Goal: Task Accomplishment & Management: Manage account settings

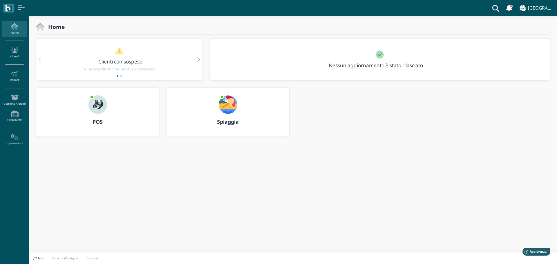
click at [234, 100] on img at bounding box center [228, 105] width 19 height 19
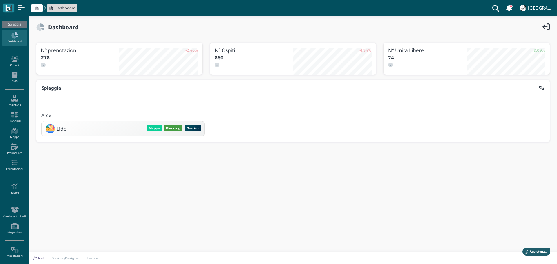
click at [173, 131] on button "Planning" at bounding box center [173, 128] width 19 height 6
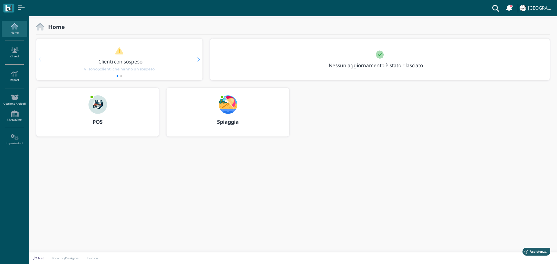
drag, startPoint x: 223, startPoint y: 103, endPoint x: 230, endPoint y: 103, distance: 6.7
click at [223, 103] on img at bounding box center [228, 105] width 19 height 19
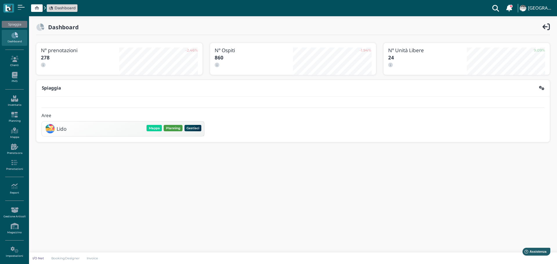
click at [170, 128] on button "Planning" at bounding box center [173, 128] width 19 height 6
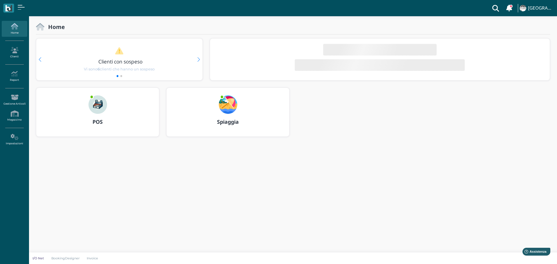
click at [228, 112] on img at bounding box center [228, 105] width 19 height 19
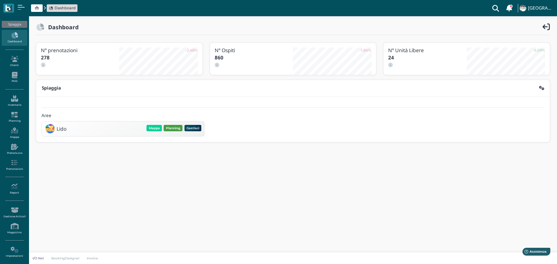
click at [175, 130] on button "Planning" at bounding box center [173, 128] width 19 height 6
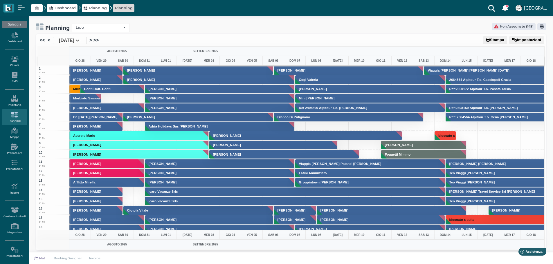
click at [92, 42] on link ">" at bounding box center [90, 40] width 3 height 7
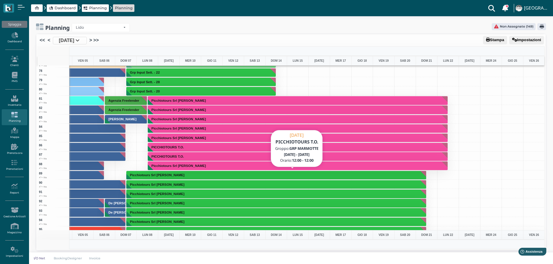
scroll to position [697, 169]
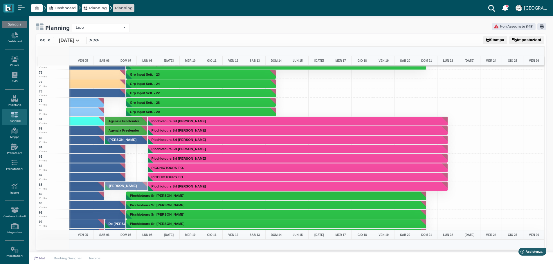
drag, startPoint x: 127, startPoint y: 140, endPoint x: 124, endPoint y: 187, distance: 46.5
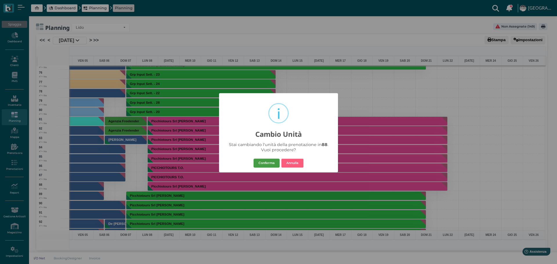
click at [275, 164] on button "Conferma" at bounding box center [267, 163] width 26 height 9
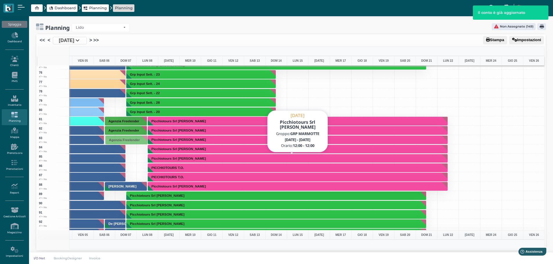
drag, startPoint x: 131, startPoint y: 121, endPoint x: 130, endPoint y: 140, distance: 18.9
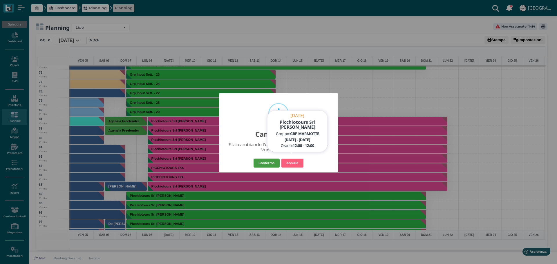
click at [269, 162] on button "Conferma" at bounding box center [267, 163] width 26 height 9
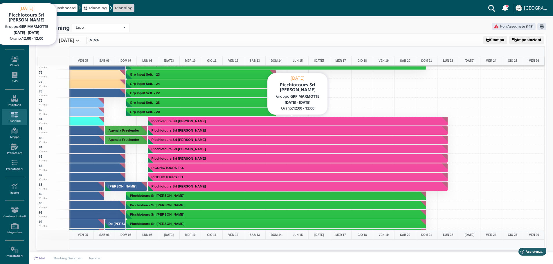
click at [238, 120] on button "Picchiotours Srl Realini Tiziana" at bounding box center [298, 121] width 300 height 9
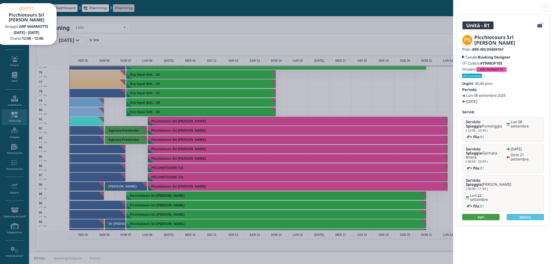
click at [488, 214] on link "Apri" at bounding box center [480, 217] width 37 height 6
click at [453, 4] on link at bounding box center [453, 4] width 0 height 0
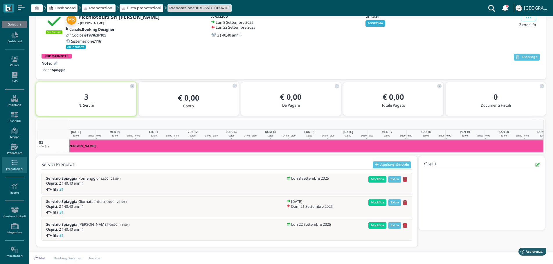
click at [377, 25] on button "ASSEGNA" at bounding box center [375, 23] width 20 height 6
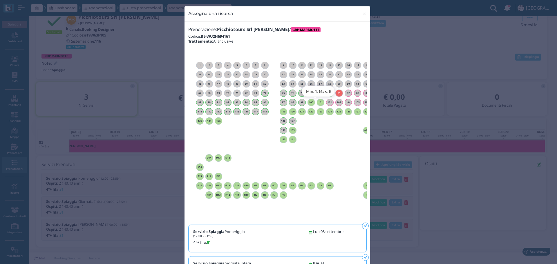
click at [318, 102] on h6 "101" at bounding box center [321, 102] width 8 height 3
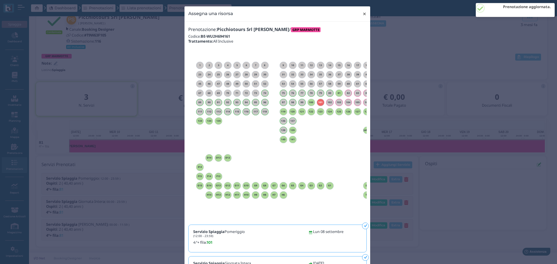
click at [364, 15] on span "×" at bounding box center [365, 14] width 4 height 8
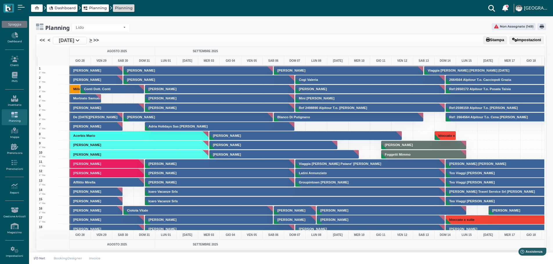
click at [92, 40] on link ">" at bounding box center [90, 40] width 3 height 7
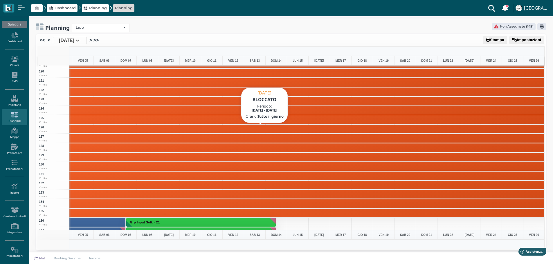
scroll to position [1161, 169]
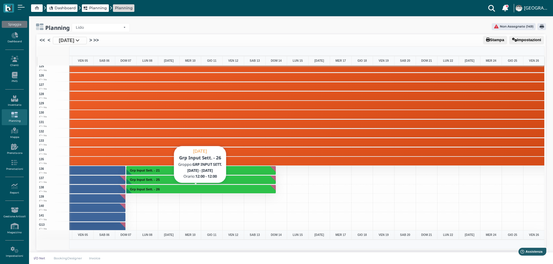
click at [185, 190] on button "Grp Input Sett. - 26" at bounding box center [201, 189] width 150 height 9
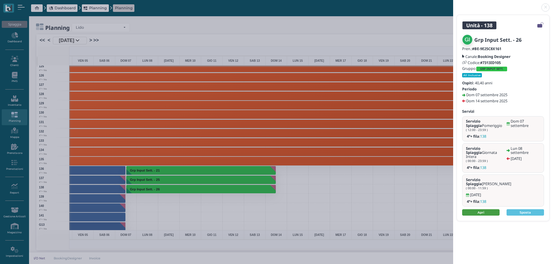
click at [492, 210] on link "Apri" at bounding box center [480, 213] width 37 height 6
click at [453, 4] on link at bounding box center [453, 4] width 0 height 0
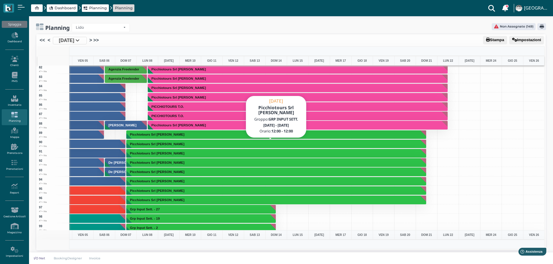
scroll to position [784, 169]
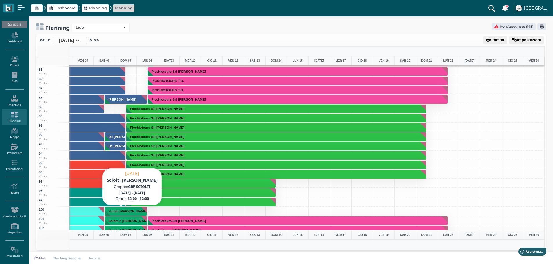
click at [126, 212] on h3 "Sciolti [PERSON_NAME]" at bounding box center [128, 211] width 44 height 3
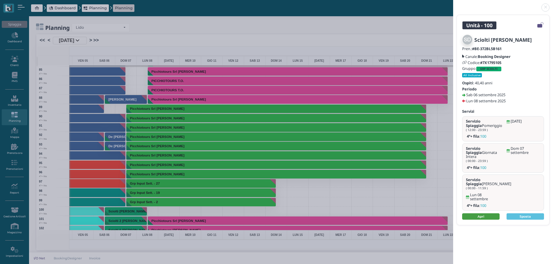
click at [488, 214] on link "Apri" at bounding box center [480, 217] width 37 height 6
drag, startPoint x: 545, startPoint y: 6, endPoint x: 557, endPoint y: 2, distance: 11.9
click at [453, 4] on link at bounding box center [453, 4] width 0 height 0
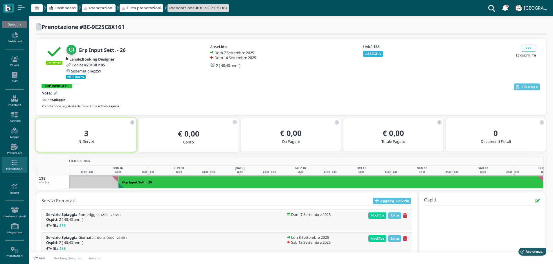
click at [374, 52] on button "ASSEGNA" at bounding box center [373, 54] width 20 height 6
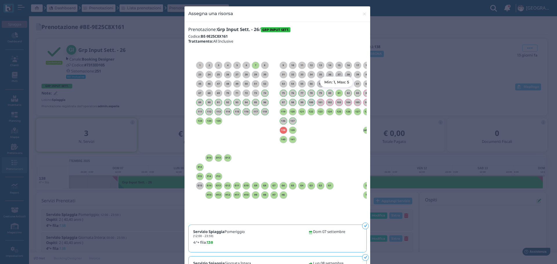
click at [337, 94] on h6 "81" at bounding box center [340, 93] width 8 height 3
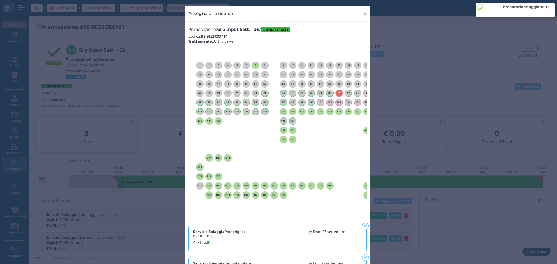
drag, startPoint x: 363, startPoint y: 12, endPoint x: 369, endPoint y: 1, distance: 11.9
click at [364, 12] on span "×" at bounding box center [365, 14] width 4 height 8
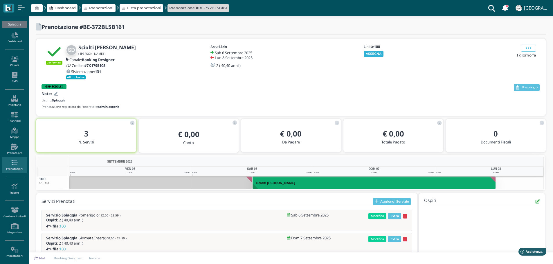
click at [378, 55] on button "ASSEGNA" at bounding box center [374, 54] width 20 height 6
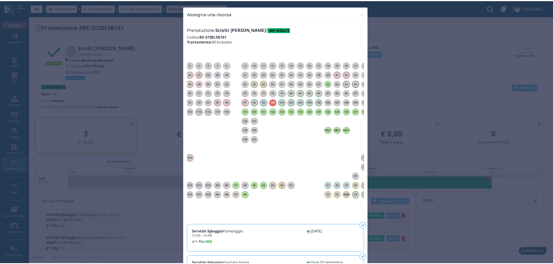
scroll to position [0, 53]
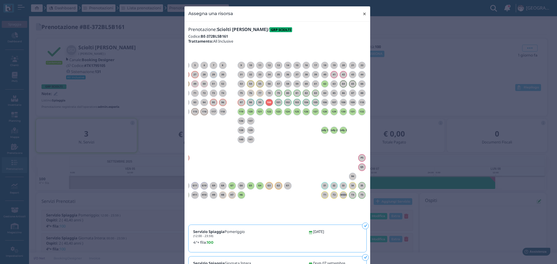
click at [363, 12] on span "×" at bounding box center [365, 14] width 4 height 8
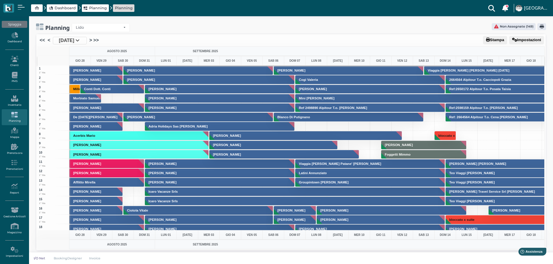
click at [99, 40] on li ">>" at bounding box center [95, 41] width 7 height 8
click at [92, 41] on link ">" at bounding box center [90, 40] width 3 height 7
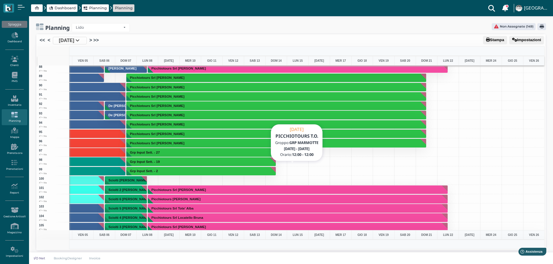
scroll to position [697, 169]
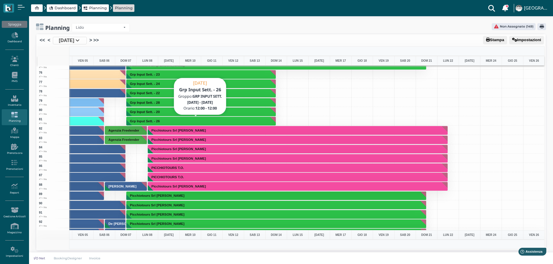
click at [225, 121] on button "Grp Input Sett. - 26" at bounding box center [201, 121] width 150 height 9
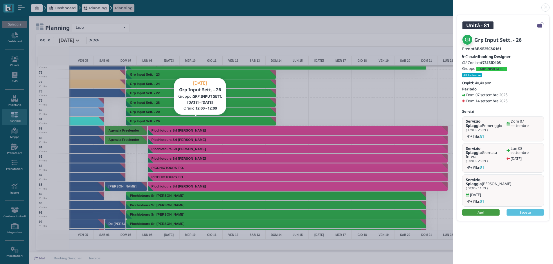
click at [486, 210] on link "Apri" at bounding box center [480, 213] width 37 height 6
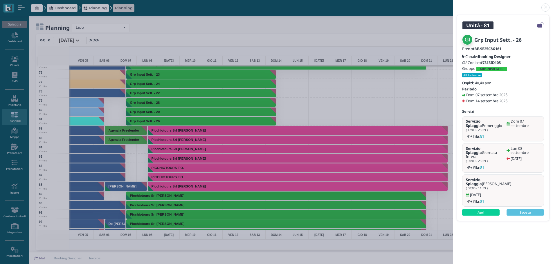
click at [453, 4] on link at bounding box center [453, 4] width 0 height 0
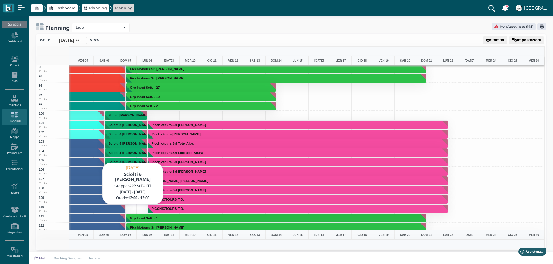
scroll to position [900, 169]
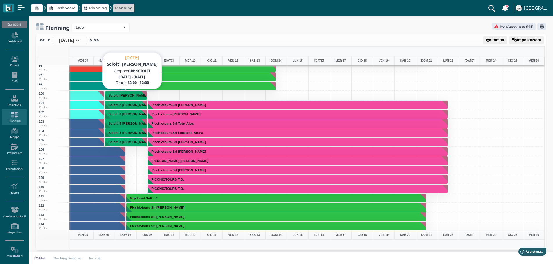
click at [128, 94] on h3 "Sciolti [PERSON_NAME]" at bounding box center [128, 95] width 44 height 3
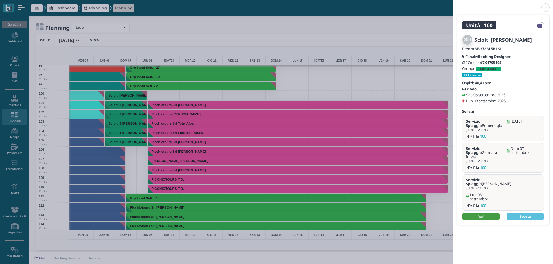
click at [484, 214] on link "Apri" at bounding box center [480, 217] width 37 height 6
click at [453, 4] on link at bounding box center [453, 4] width 0 height 0
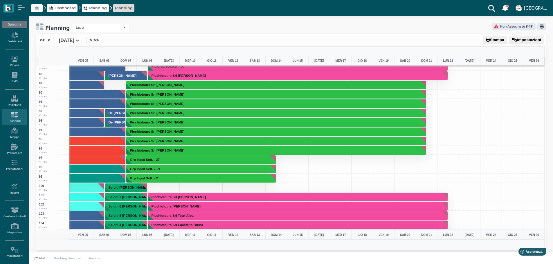
scroll to position [784, 169]
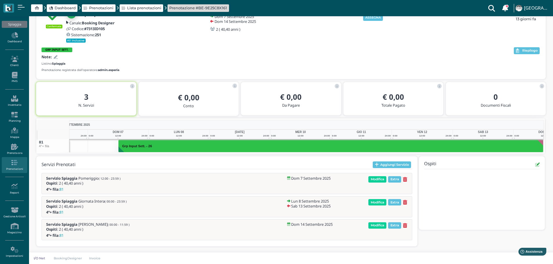
drag, startPoint x: 375, startPoint y: 17, endPoint x: 419, endPoint y: 28, distance: 45.7
click at [375, 17] on button "ASSEGNA" at bounding box center [373, 18] width 20 height 6
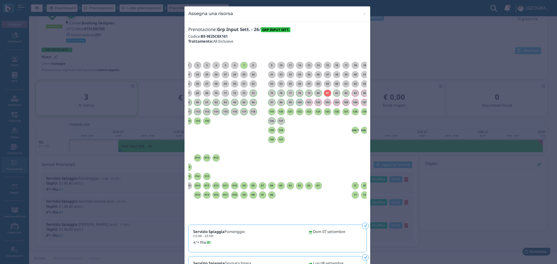
scroll to position [0, 53]
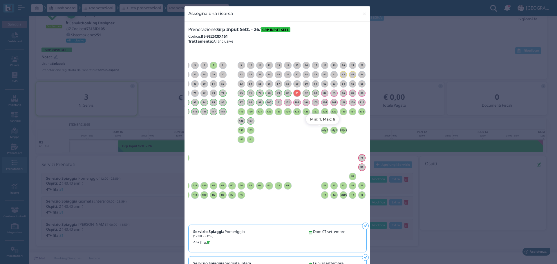
click at [321, 131] on h6 "Jolly 1" at bounding box center [325, 130] width 8 height 3
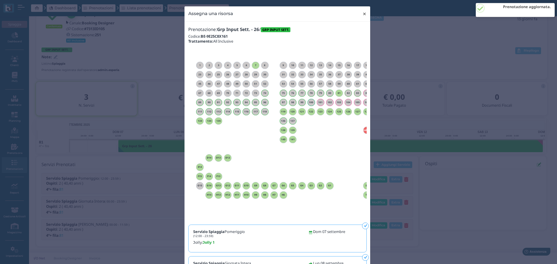
drag, startPoint x: 363, startPoint y: 13, endPoint x: 367, endPoint y: 11, distance: 5.6
click at [363, 13] on span "×" at bounding box center [365, 14] width 4 height 8
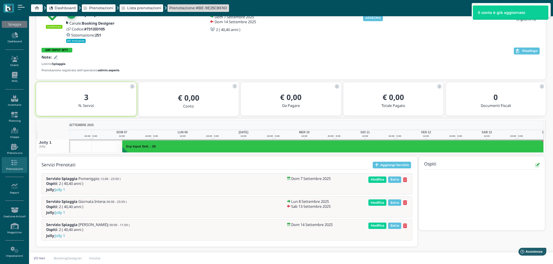
scroll to position [0, 42]
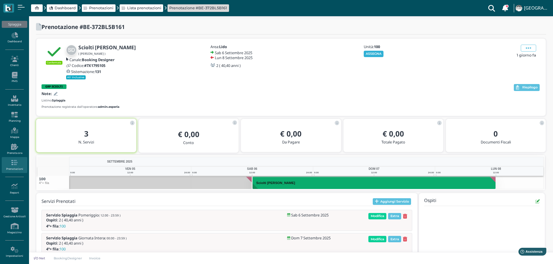
click at [377, 54] on button "ASSEGNA" at bounding box center [374, 54] width 20 height 6
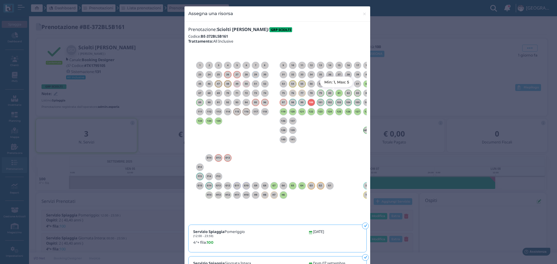
drag, startPoint x: 336, startPoint y: 93, endPoint x: 348, endPoint y: 93, distance: 12.5
click at [338, 93] on h6 "81" at bounding box center [340, 93] width 8 height 3
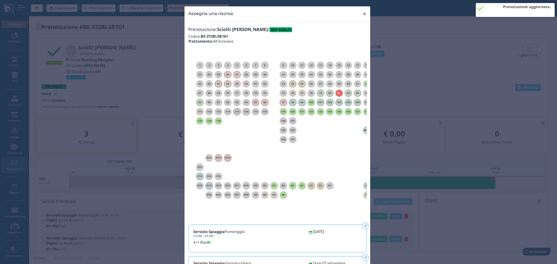
click at [363, 11] on span "×" at bounding box center [365, 14] width 4 height 8
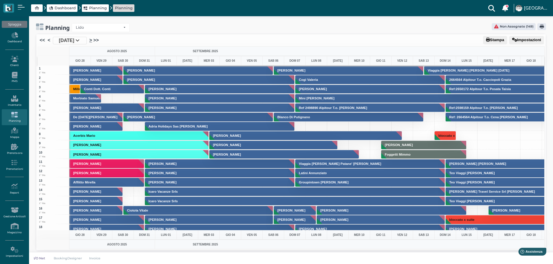
click at [92, 40] on link ">" at bounding box center [90, 40] width 3 height 7
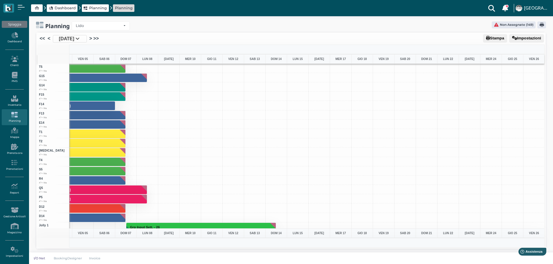
scroll to position [1592, 169]
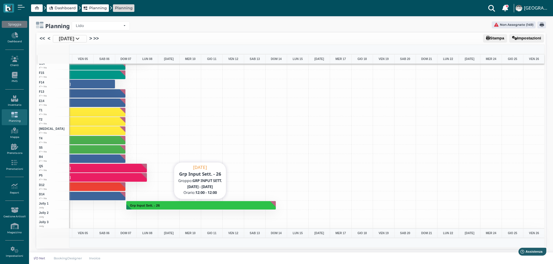
click at [226, 207] on button "Grp Input Sett. - 26" at bounding box center [201, 205] width 150 height 9
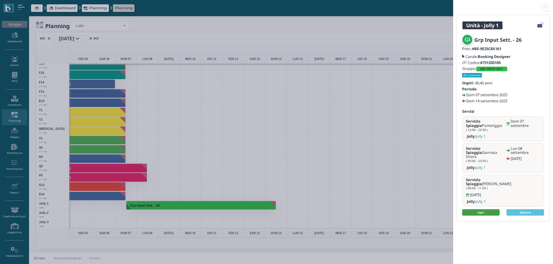
click at [495, 210] on link "Apri" at bounding box center [480, 213] width 37 height 6
click at [453, 4] on link at bounding box center [453, 4] width 0 height 0
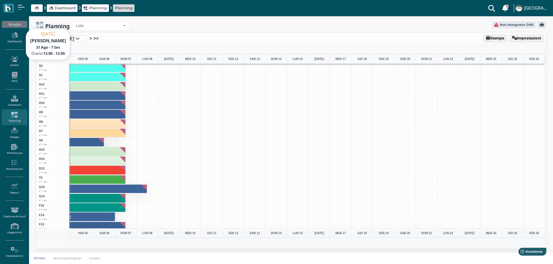
scroll to position [1417, 169]
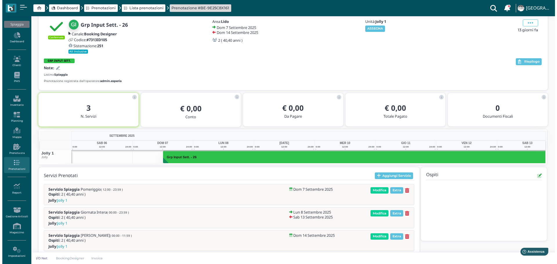
scroll to position [0, 42]
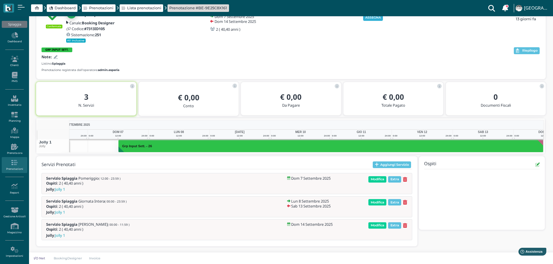
click at [379, 17] on button "ASSEGNA" at bounding box center [373, 18] width 20 height 6
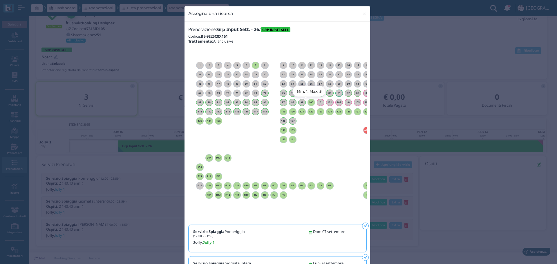
click at [311, 104] on div "100" at bounding box center [312, 103] width 8 height 8
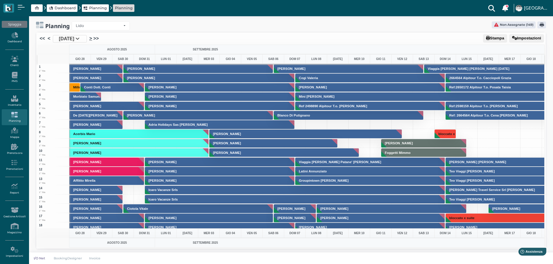
click at [92, 39] on link ">" at bounding box center [90, 38] width 3 height 7
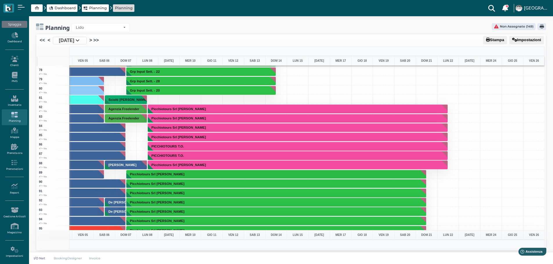
scroll to position [697, 169]
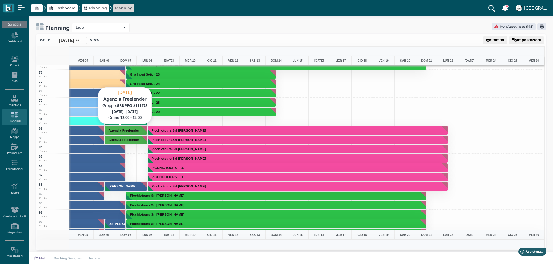
click at [131, 131] on h3 "Agenzia Freelender" at bounding box center [123, 130] width 35 height 3
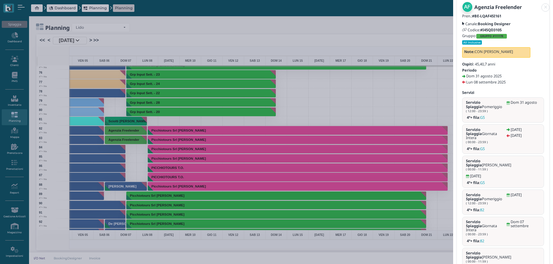
scroll to position [68, 0]
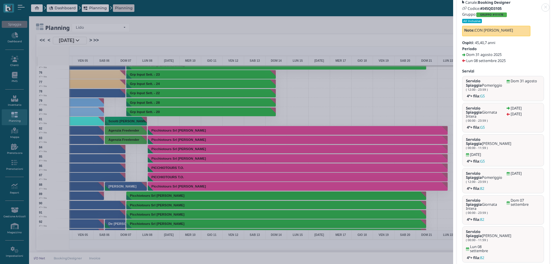
click at [493, 264] on link "Apri" at bounding box center [480, 269] width 37 height 6
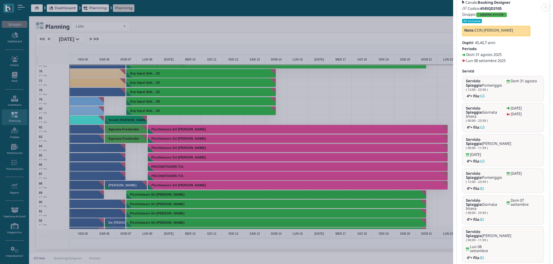
scroll to position [2, 0]
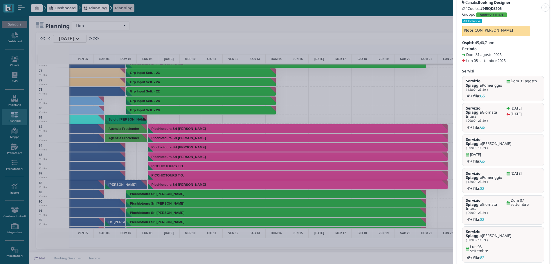
drag, startPoint x: 545, startPoint y: 6, endPoint x: 510, endPoint y: 6, distance: 34.5
click at [453, 4] on link at bounding box center [453, 4] width 0 height 0
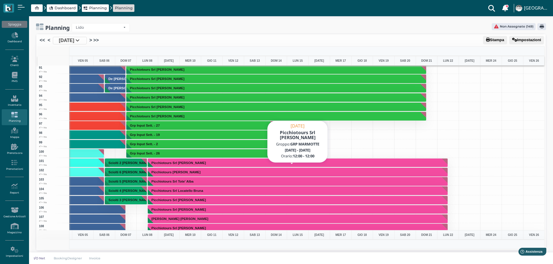
scroll to position [668, 169]
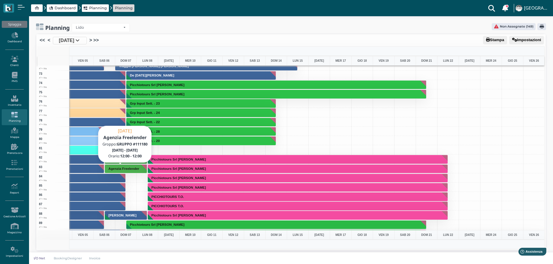
click at [124, 169] on h3 "Agenzia Freelender" at bounding box center [123, 168] width 35 height 3
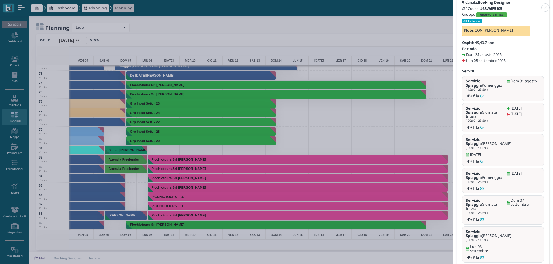
click at [489, 264] on link "Apri" at bounding box center [480, 269] width 37 height 6
click at [548, 4] on header at bounding box center [503, 7] width 100 height 14
click at [453, 4] on link at bounding box center [453, 4] width 0 height 0
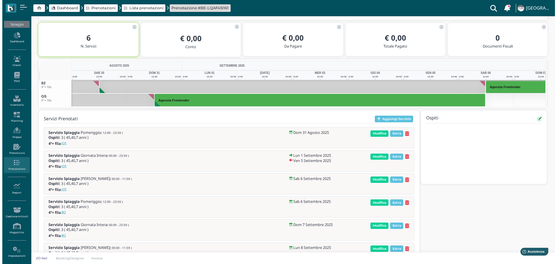
scroll to position [117, 0]
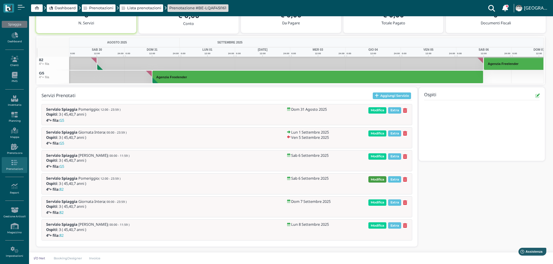
click at [380, 179] on span "Modifica" at bounding box center [377, 179] width 18 height 6
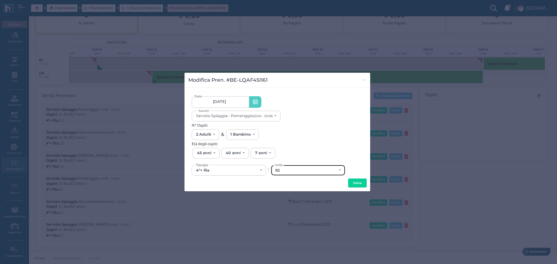
click at [296, 171] on div "82" at bounding box center [306, 170] width 62 height 5
click at [290, 146] on link "G5" at bounding box center [306, 145] width 71 height 7
select select "6276"
click at [356, 182] on button "Salva" at bounding box center [357, 183] width 19 height 9
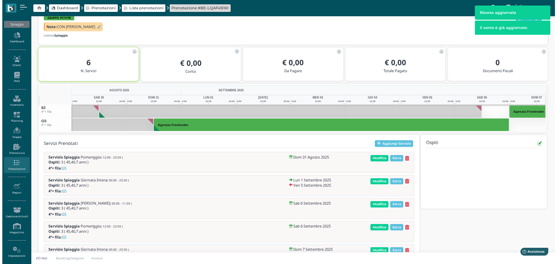
scroll to position [62, 0]
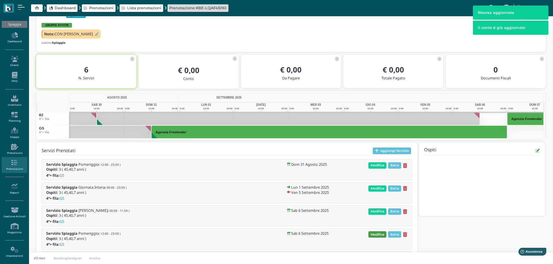
click at [379, 236] on span "Modifica" at bounding box center [377, 235] width 18 height 6
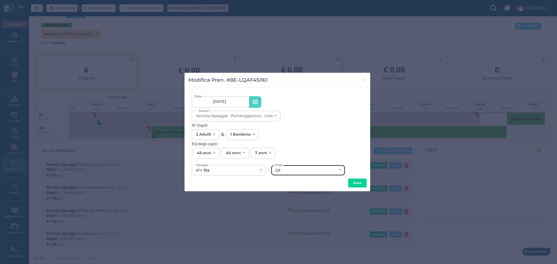
click at [307, 173] on div "G5" at bounding box center [308, 170] width 74 height 10
click at [357, 100] on div "06/09/25 Data Servizio Spiaggia - Pomeriggio (12:00 - 23:59) Servizio Spiaggia …" at bounding box center [277, 109] width 171 height 26
click at [364, 77] on span "×" at bounding box center [365, 80] width 4 height 8
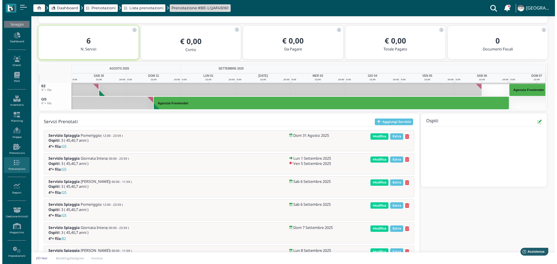
scroll to position [117, 0]
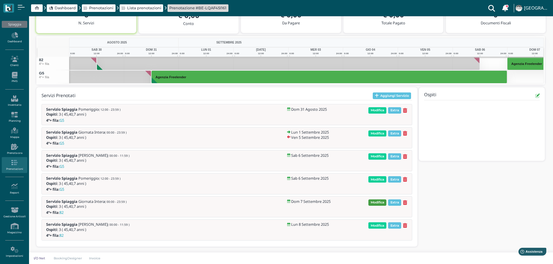
click at [376, 205] on span "Modifica" at bounding box center [377, 203] width 18 height 6
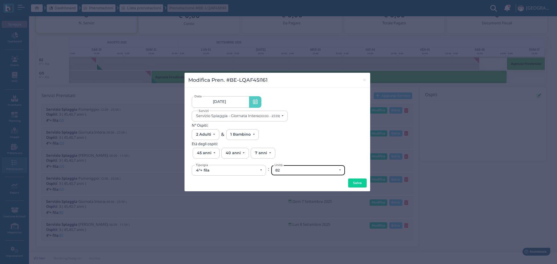
click at [297, 172] on div "82" at bounding box center [306, 170] width 62 height 5
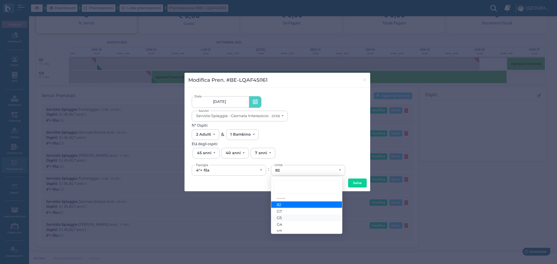
click at [295, 218] on link "G5" at bounding box center [306, 218] width 71 height 7
select select "6276"
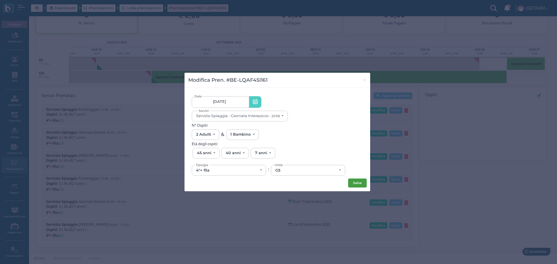
click at [358, 184] on button "Salva" at bounding box center [357, 183] width 19 height 9
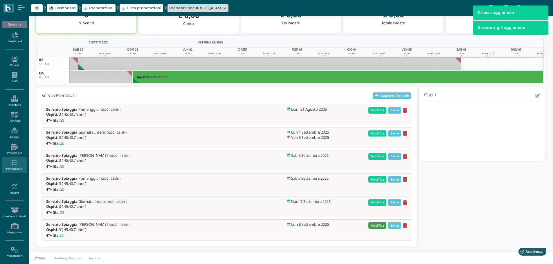
click at [376, 227] on span "Modifica" at bounding box center [377, 226] width 18 height 6
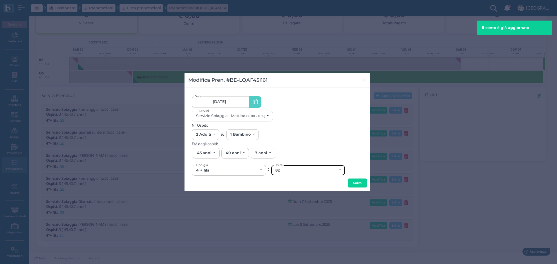
click at [301, 171] on div "82" at bounding box center [306, 170] width 62 height 5
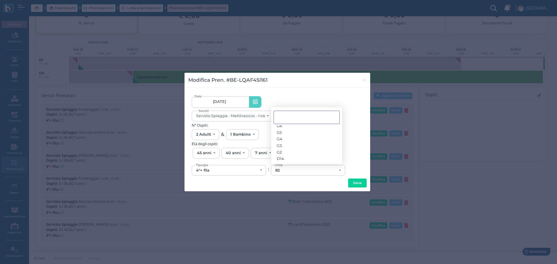
scroll to position [369, 0]
click at [296, 131] on link "G5" at bounding box center [306, 132] width 71 height 7
select select "6276"
click at [356, 179] on button "Salva" at bounding box center [357, 183] width 19 height 9
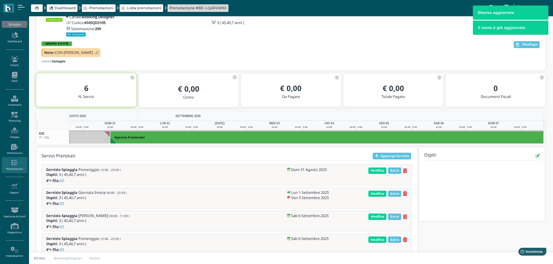
scroll to position [0, 46]
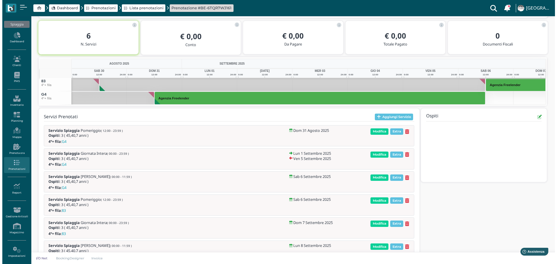
scroll to position [117, 0]
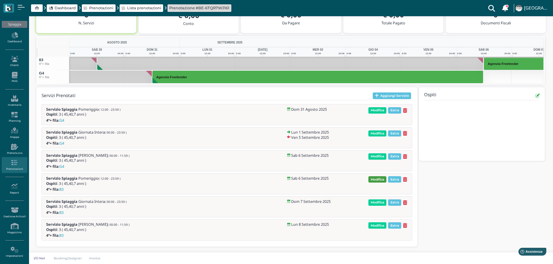
click at [382, 178] on span "Modifica" at bounding box center [377, 179] width 18 height 6
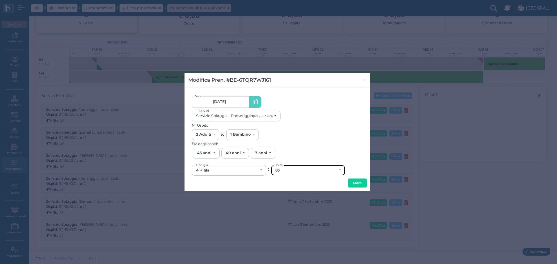
click at [289, 172] on div "83" at bounding box center [306, 170] width 62 height 5
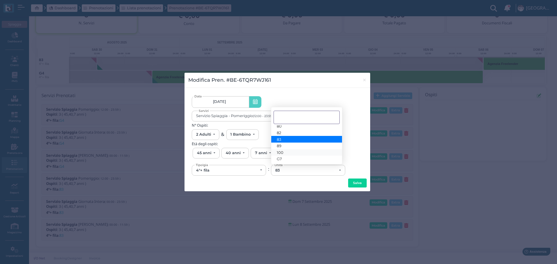
scroll to position [39, 0]
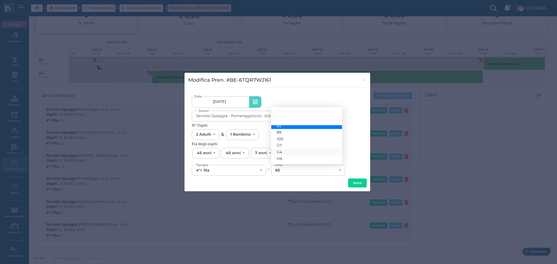
click at [287, 152] on link "G4" at bounding box center [306, 152] width 71 height 7
select select "6277"
click at [358, 180] on button "Salva" at bounding box center [357, 183] width 19 height 9
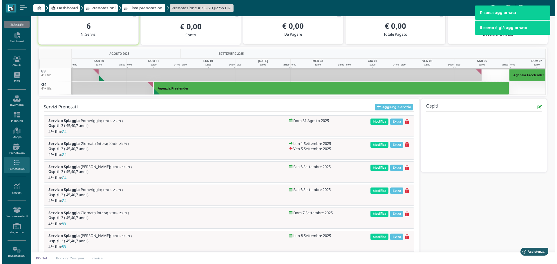
scroll to position [117, 0]
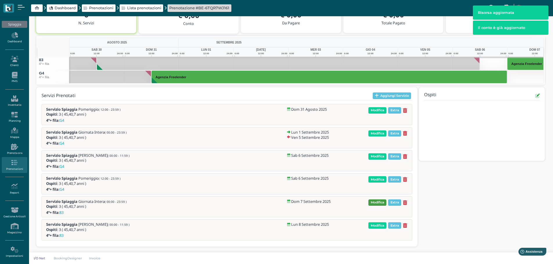
click at [378, 202] on span "Modifica" at bounding box center [377, 203] width 18 height 6
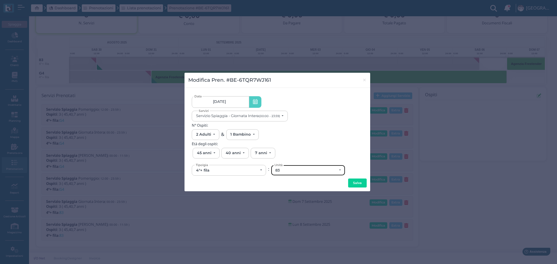
click at [295, 170] on div "83" at bounding box center [306, 170] width 62 height 5
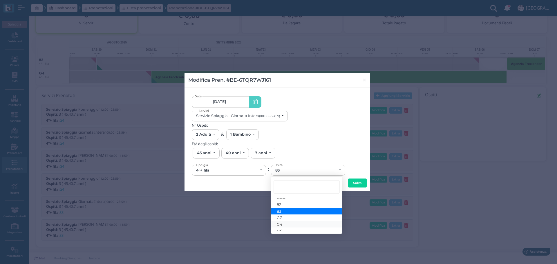
click at [293, 224] on link "G4" at bounding box center [306, 224] width 71 height 7
select select "6277"
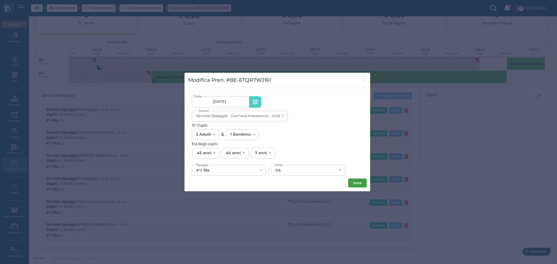
click at [355, 181] on button "Salva" at bounding box center [357, 183] width 19 height 9
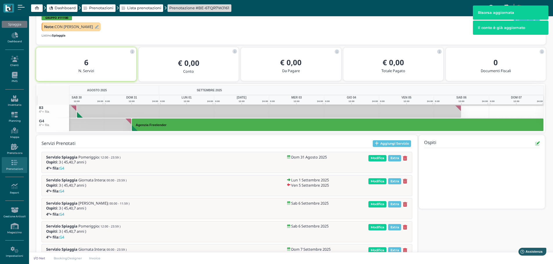
scroll to position [0, 20]
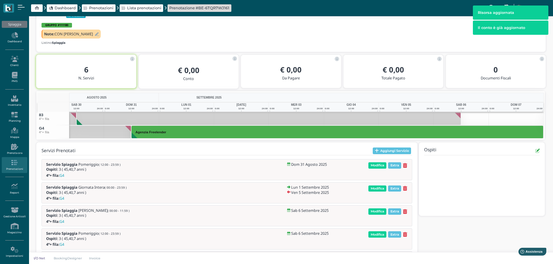
click at [374, 226] on div "Servizio Spiaggia Mattina ( 00:00 - 11:59 ) Ospiti : 3 ( 45,40,7 anni ) Sab 6 S…" at bounding box center [227, 216] width 371 height 21
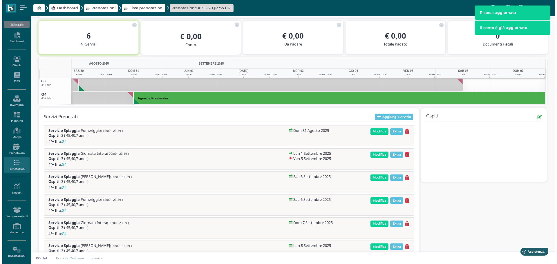
scroll to position [117, 0]
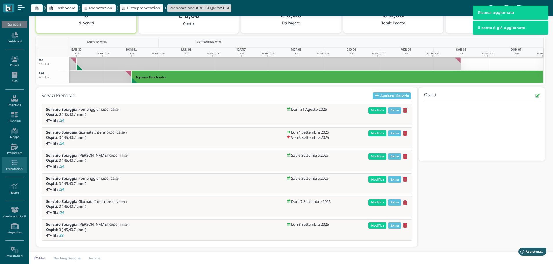
click at [371, 230] on div "Modifica Extra" at bounding box center [388, 227] width 48 height 9
drag, startPoint x: 376, startPoint y: 228, endPoint x: 381, endPoint y: 230, distance: 5.1
click at [377, 228] on span "Modifica" at bounding box center [377, 226] width 18 height 6
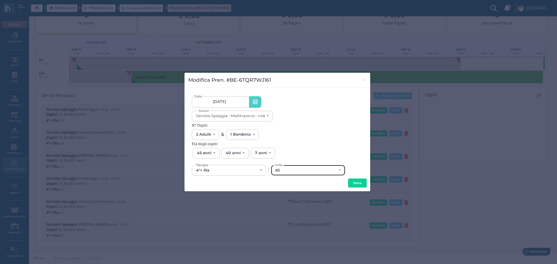
click at [310, 169] on div "83" at bounding box center [306, 170] width 62 height 5
click at [291, 157] on link "G4" at bounding box center [306, 157] width 71 height 7
select select "6277"
click at [355, 183] on button "Salva" at bounding box center [357, 183] width 19 height 9
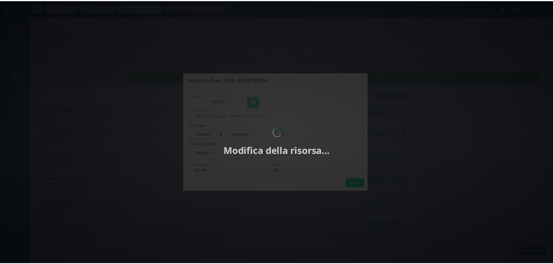
scroll to position [0, 0]
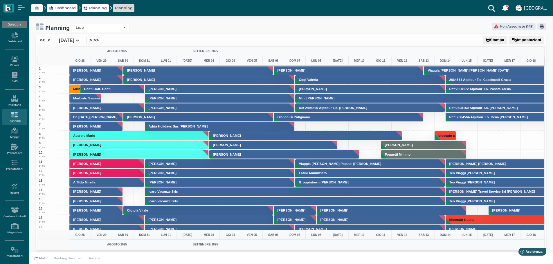
click at [92, 40] on link ">" at bounding box center [90, 40] width 3 height 7
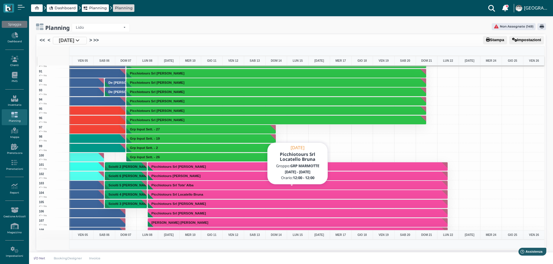
scroll to position [842, 169]
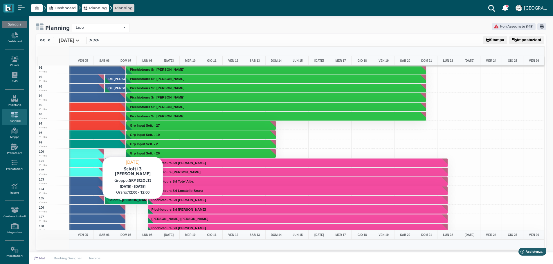
click at [133, 200] on h3 "Sciolti 3 [PERSON_NAME]" at bounding box center [129, 200] width 46 height 3
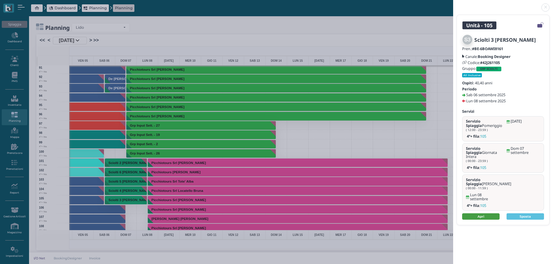
click at [485, 214] on link "Apri" at bounding box center [480, 217] width 37 height 6
click at [453, 4] on link at bounding box center [453, 4] width 0 height 0
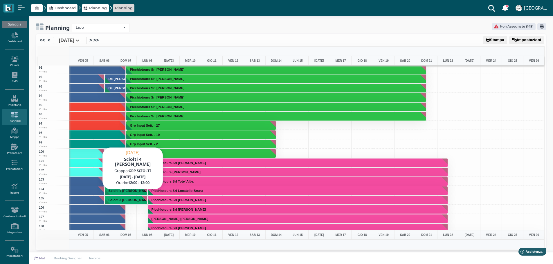
drag, startPoint x: 129, startPoint y: 188, endPoint x: 140, endPoint y: 191, distance: 10.6
click at [130, 188] on button "Sciolti 4 Daniele" at bounding box center [126, 190] width 43 height 9
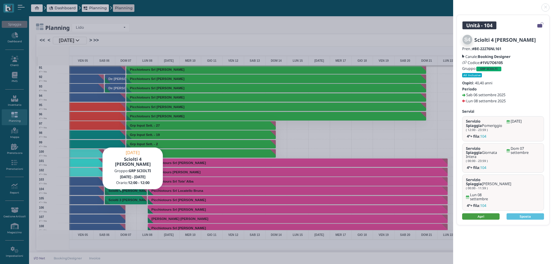
click at [485, 214] on link "Apri" at bounding box center [480, 217] width 37 height 6
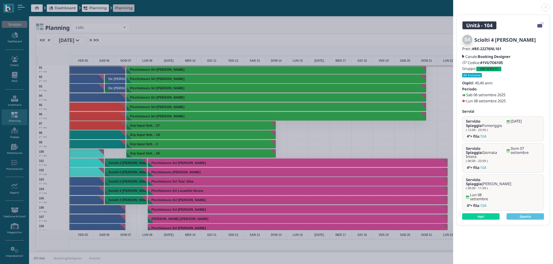
drag, startPoint x: 546, startPoint y: 7, endPoint x: 542, endPoint y: 2, distance: 6.9
click at [453, 4] on link at bounding box center [453, 4] width 0 height 0
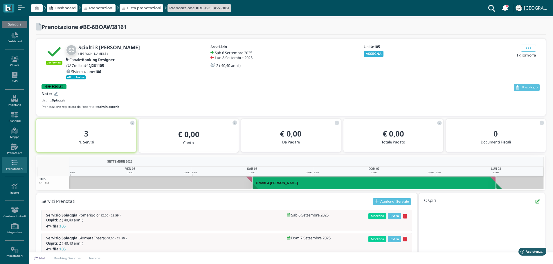
drag, startPoint x: 373, startPoint y: 55, endPoint x: 390, endPoint y: 55, distance: 17.1
click at [373, 55] on button "ASSEGNA" at bounding box center [374, 54] width 20 height 6
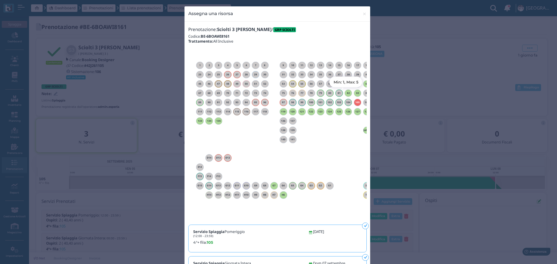
click at [348, 93] on h6 "82" at bounding box center [349, 93] width 8 height 3
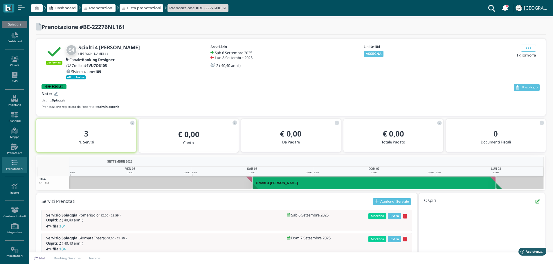
drag, startPoint x: 376, startPoint y: 55, endPoint x: 437, endPoint y: 71, distance: 63.9
click at [376, 55] on button "ASSEGNA" at bounding box center [374, 54] width 20 height 6
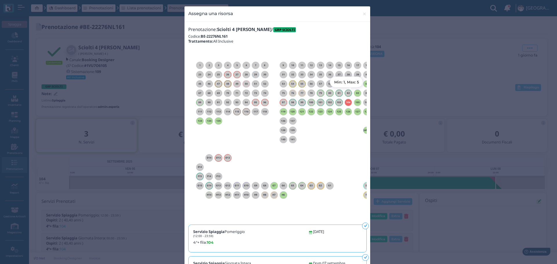
click at [355, 93] on h6 "83" at bounding box center [358, 93] width 8 height 3
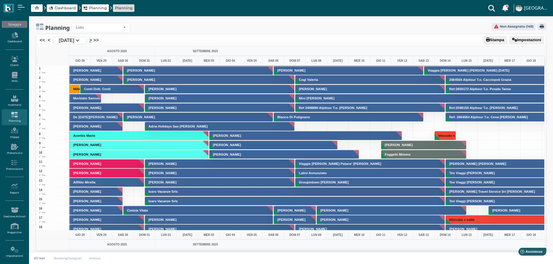
click at [92, 42] on link ">" at bounding box center [90, 40] width 3 height 7
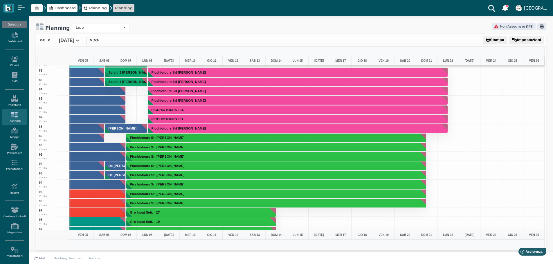
scroll to position [929, 169]
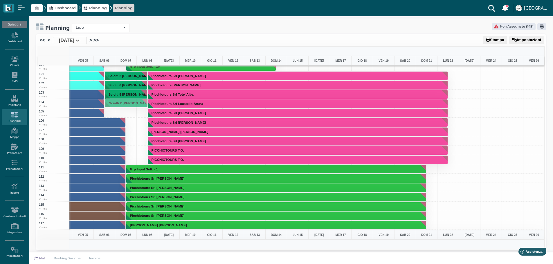
drag, startPoint x: 136, startPoint y: 73, endPoint x: 132, endPoint y: 100, distance: 27.6
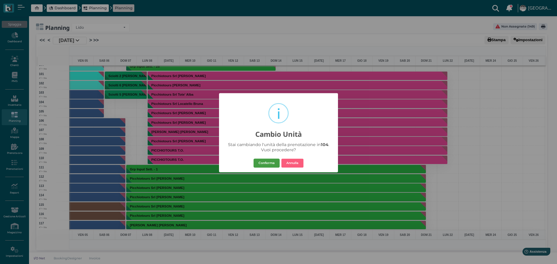
click at [269, 163] on button "Conferma" at bounding box center [267, 163] width 26 height 9
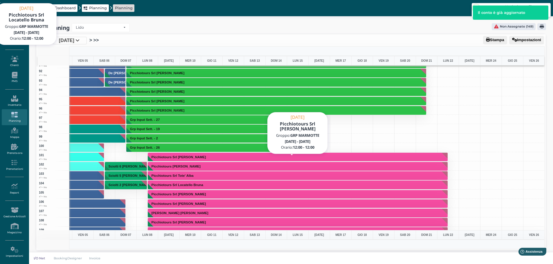
scroll to position [842, 169]
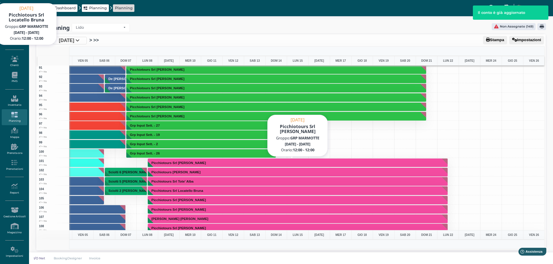
click at [259, 164] on button "Picchiotours Srl [PERSON_NAME]" at bounding box center [298, 162] width 300 height 9
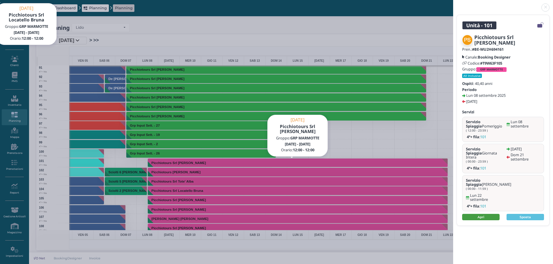
click at [489, 214] on link "Apri" at bounding box center [480, 217] width 37 height 6
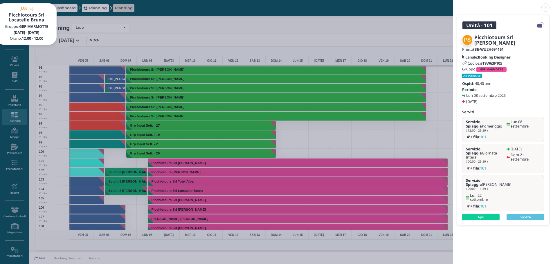
click at [453, 4] on link at bounding box center [453, 4] width 0 height 0
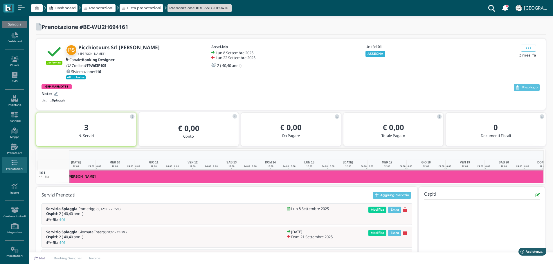
click at [377, 53] on button "ASSEGNA" at bounding box center [375, 54] width 20 height 6
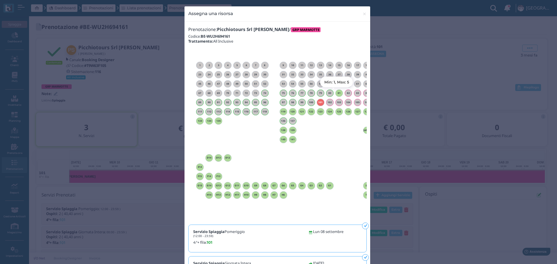
drag, startPoint x: 336, startPoint y: 94, endPoint x: 347, endPoint y: 100, distance: 11.8
click at [336, 94] on h6 "81" at bounding box center [340, 93] width 8 height 3
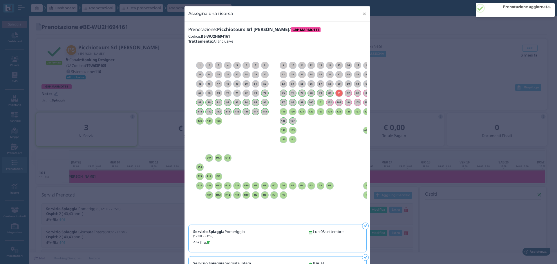
drag, startPoint x: 362, startPoint y: 11, endPoint x: 369, endPoint y: 15, distance: 8.3
click at [363, 11] on span "×" at bounding box center [365, 14] width 4 height 8
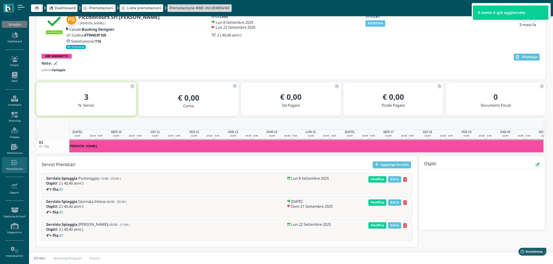
scroll to position [0, 91]
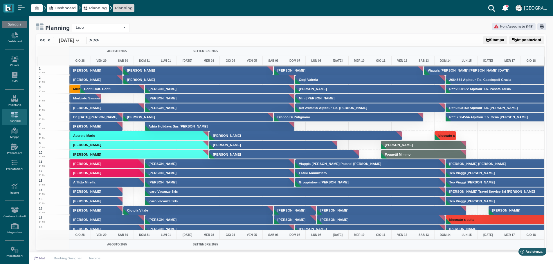
click at [92, 39] on link ">" at bounding box center [90, 40] width 3 height 7
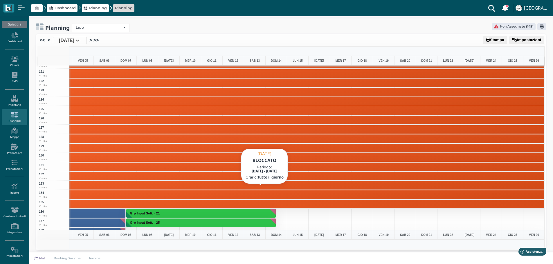
scroll to position [1132, 169]
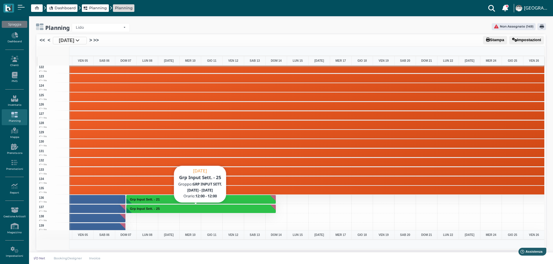
click at [195, 208] on button "Grp Input Sett. - 25" at bounding box center [201, 209] width 150 height 9
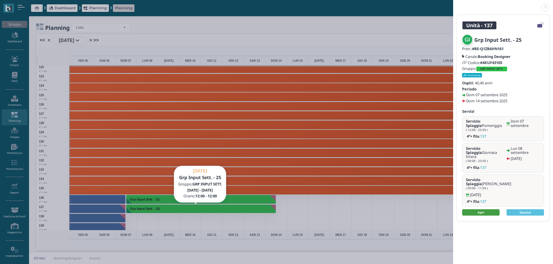
click at [490, 210] on link "Apri" at bounding box center [480, 213] width 37 height 6
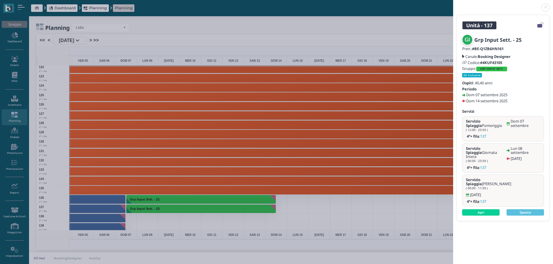
drag, startPoint x: 546, startPoint y: 8, endPoint x: 552, endPoint y: 10, distance: 6.6
click at [453, 4] on link at bounding box center [453, 4] width 0 height 0
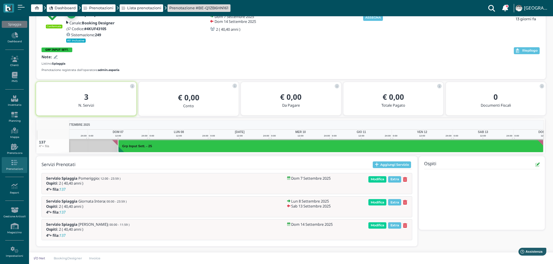
drag, startPoint x: 373, startPoint y: 18, endPoint x: 449, endPoint y: 40, distance: 79.7
click at [373, 18] on button "ASSEGNA" at bounding box center [373, 18] width 20 height 6
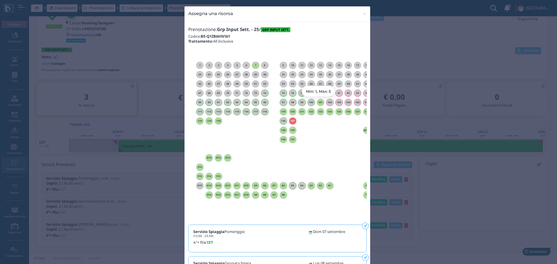
click at [320, 102] on h6 "101" at bounding box center [321, 102] width 8 height 3
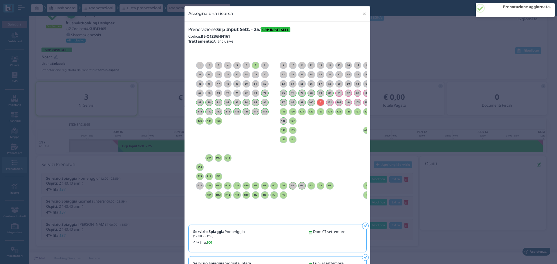
click at [363, 13] on span "×" at bounding box center [365, 14] width 4 height 8
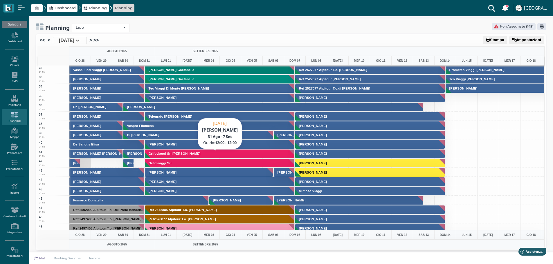
scroll to position [435, 0]
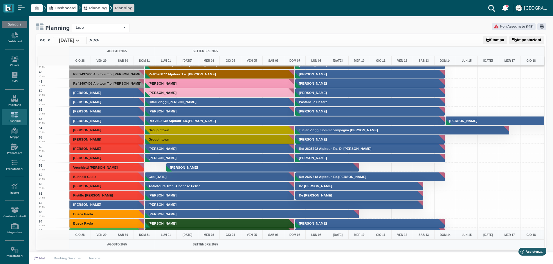
click at [99, 39] on li ">>" at bounding box center [95, 41] width 7 height 8
click at [99, 41] on link ">>" at bounding box center [96, 40] width 6 height 7
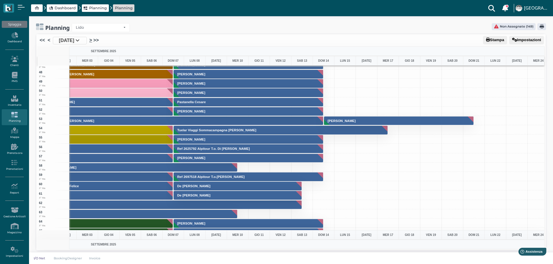
scroll to position [0, 0]
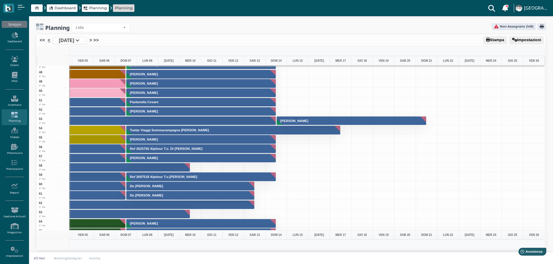
click at [48, 42] on link "<" at bounding box center [49, 40] width 3 height 7
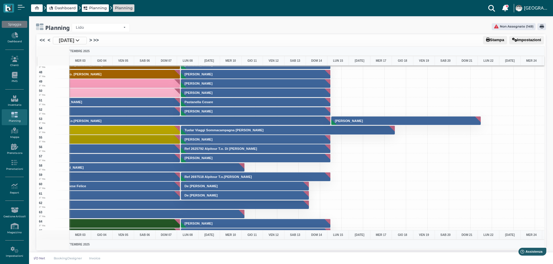
scroll to position [435, 20]
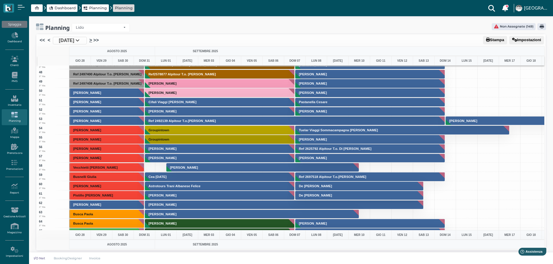
click at [92, 41] on link ">" at bounding box center [90, 40] width 3 height 7
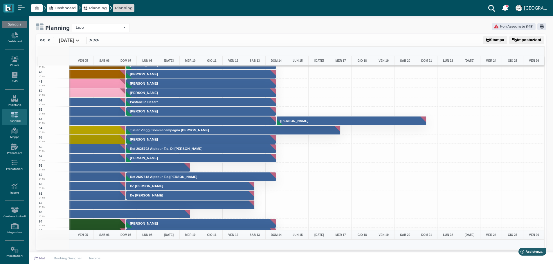
click at [48, 40] on link "<" at bounding box center [49, 40] width 3 height 7
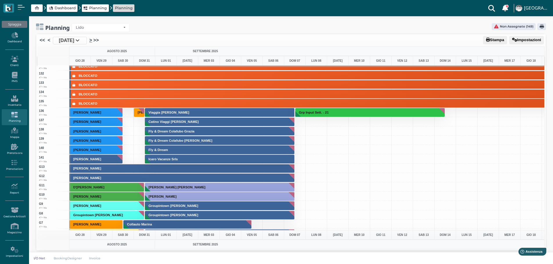
click at [92, 40] on link ">" at bounding box center [90, 40] width 3 height 7
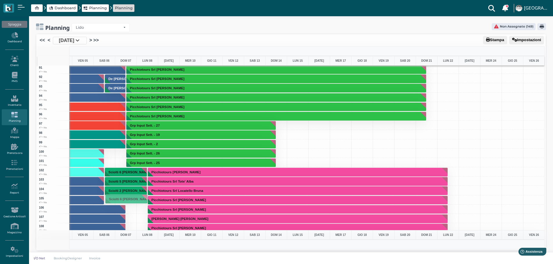
drag, startPoint x: 139, startPoint y: 172, endPoint x: 138, endPoint y: 199, distance: 27.0
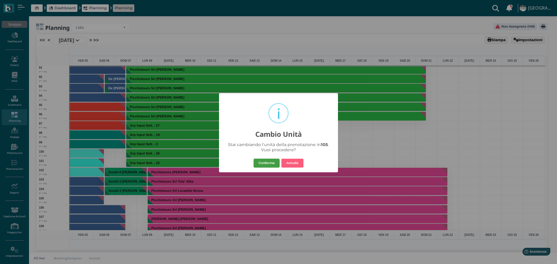
drag, startPoint x: 267, startPoint y: 161, endPoint x: 336, endPoint y: 169, distance: 69.5
click at [267, 162] on button "Conferma" at bounding box center [267, 163] width 26 height 9
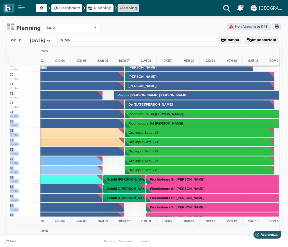
scroll to position [0, 133]
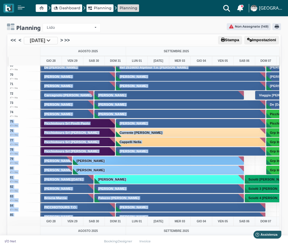
drag, startPoint x: 2, startPoint y: 118, endPoint x: 5, endPoint y: 119, distance: 3.3
click at [5, 119] on div "Planning Lido Lido Non Assegnate (149) Arrow Stampa Impostazioni << < [DATE] > …" at bounding box center [144, 134] width 288 height 236
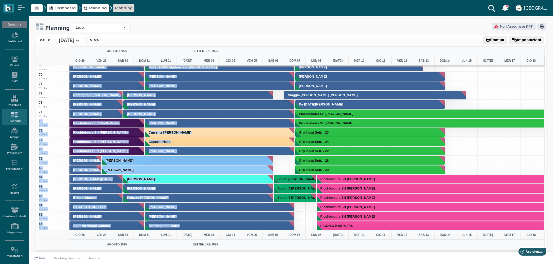
click at [60, 145] on div "77 4°+ fila" at bounding box center [53, 141] width 32 height 9
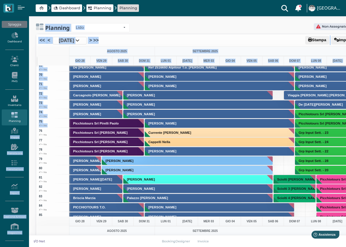
drag, startPoint x: 10, startPoint y: 127, endPoint x: -4, endPoint y: 129, distance: 14.0
click at [0, 129] on html "Dashboard Planning Planning Clienti con sospeso Vi sono 6 clienti che hanno un …" at bounding box center [173, 123] width 346 height 247
click at [158, 23] on div "Planning Lido Lido Non Assegnate (149) Arrow Stampa Impostazioni << < 28 Ago 20…" at bounding box center [202, 134] width 346 height 236
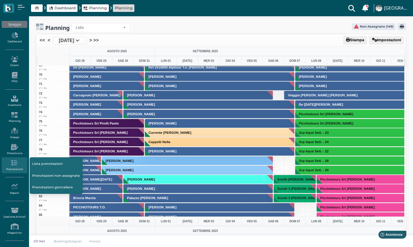
click at [1, 160] on ul "Spiaggia Dashboard Clienti PMS Inventario Planning Mappa Prenota ora Prenotazio…" at bounding box center [14, 141] width 29 height 244
drag, startPoint x: 35, startPoint y: 162, endPoint x: 0, endPoint y: 155, distance: 35.8
click at [20, 162] on ul "Spiaggia Dashboard Clienti PMS Inventario Planning Mappa Prenota ora Prenotazio…" at bounding box center [14, 141] width 29 height 244
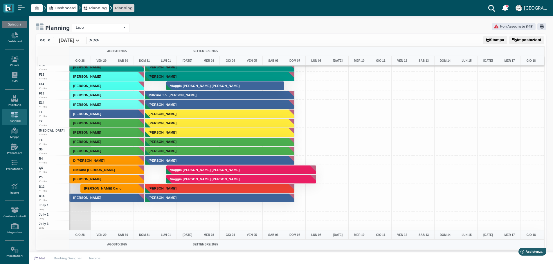
click at [80, 40] on icon at bounding box center [77, 40] width 4 height 5
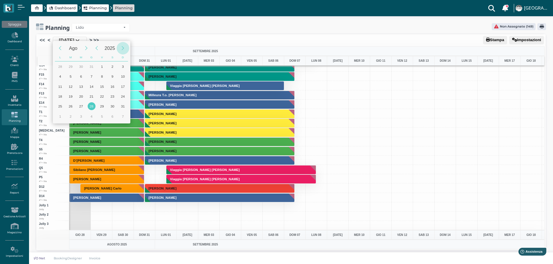
click at [122, 50] on div "Next Year" at bounding box center [123, 48] width 12 height 12
click at [93, 76] on div "6" at bounding box center [92, 77] width 8 height 8
type input "06/08/2026"
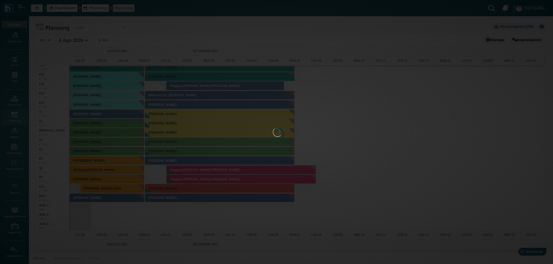
scroll to position [0, 23]
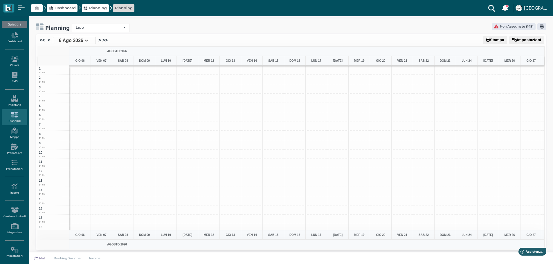
click at [42, 41] on link "<<" at bounding box center [42, 40] width 6 height 7
click at [41, 40] on link "<<" at bounding box center [42, 40] width 6 height 7
click at [87, 40] on icon at bounding box center [86, 40] width 4 height 5
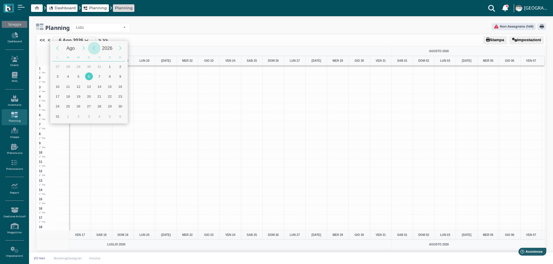
click at [95, 49] on div "Previous Year" at bounding box center [94, 48] width 12 height 12
click at [84, 49] on div "Next Month" at bounding box center [84, 48] width 12 height 12
click at [111, 66] on div "6" at bounding box center [110, 67] width 8 height 8
type input "[DATE]"
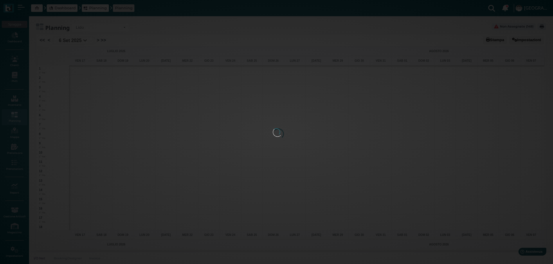
scroll to position [0, 23]
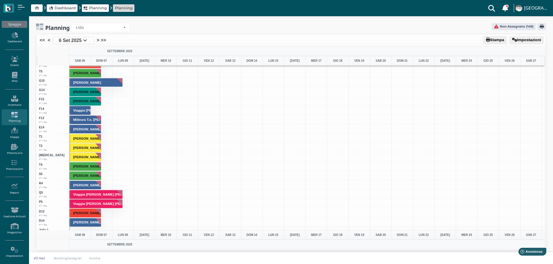
scroll to position [1568, 0]
